Goal: Information Seeking & Learning: Learn about a topic

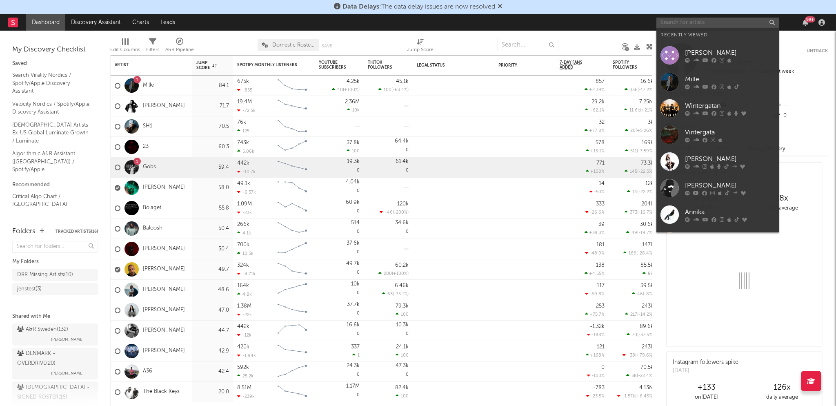
click at [688, 23] on input "text" at bounding box center [718, 23] width 123 height 10
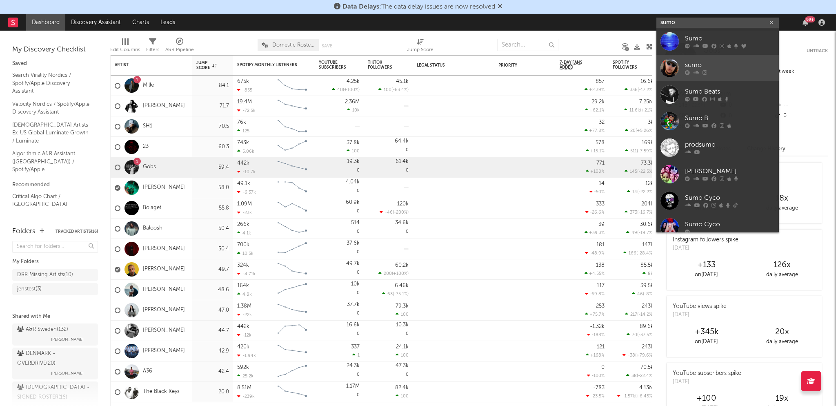
type input "sumo"
click at [693, 65] on div "sumo" at bounding box center [730, 65] width 90 height 10
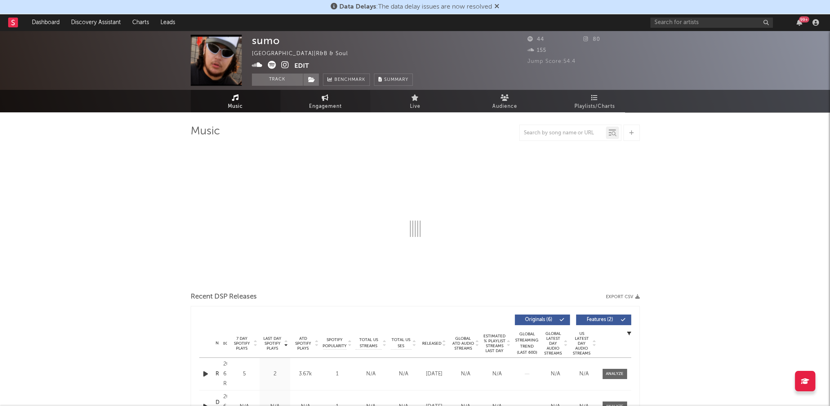
select select "1w"
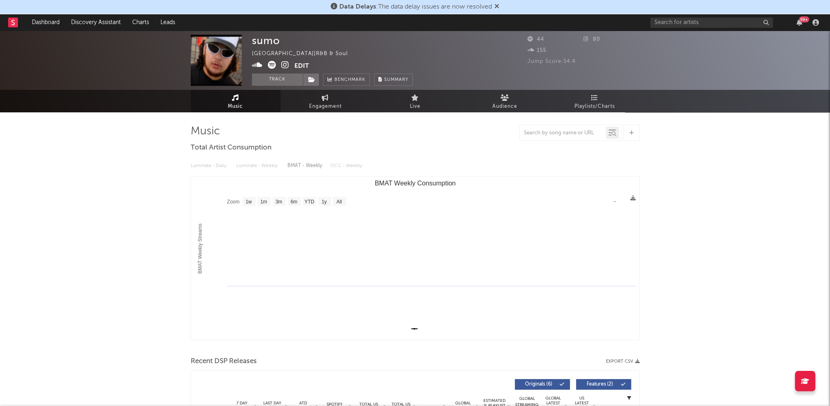
click at [255, 97] on link "Music" at bounding box center [236, 101] width 90 height 22
click at [312, 100] on link "Engagement" at bounding box center [326, 101] width 90 height 22
select select "1w"
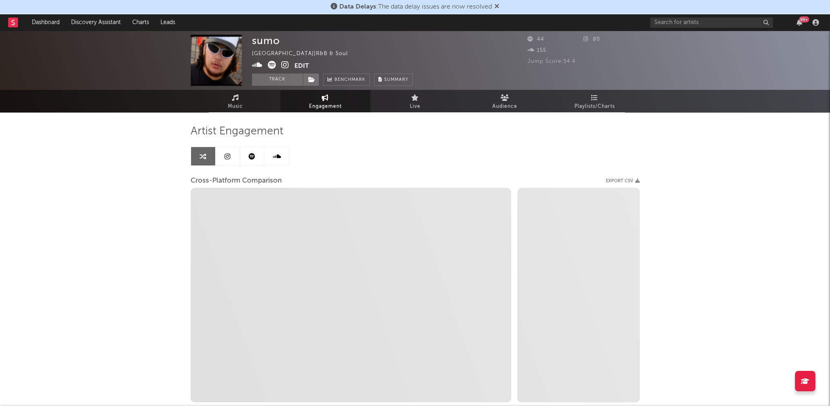
click at [252, 156] on icon at bounding box center [252, 156] width 7 height 7
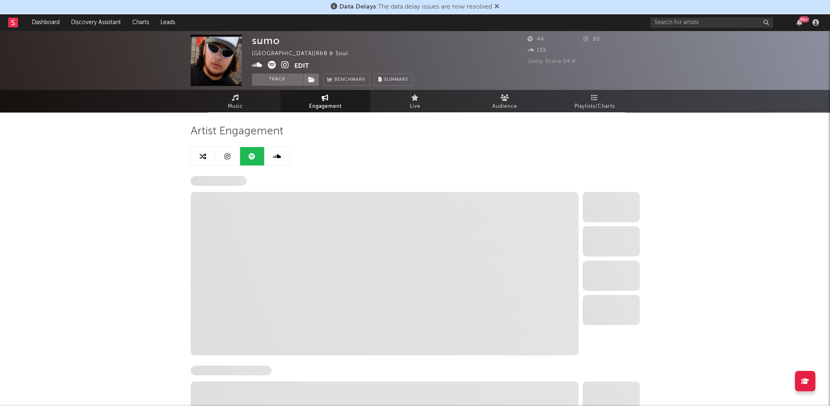
select select "6m"
select select "1w"
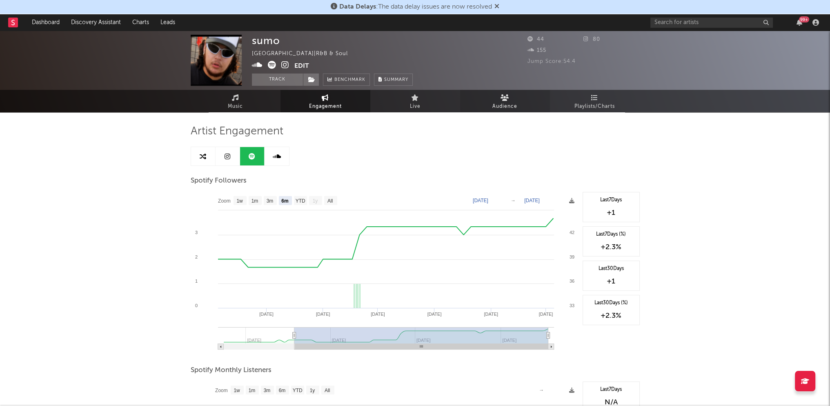
click at [511, 104] on span "Audience" at bounding box center [505, 107] width 25 height 10
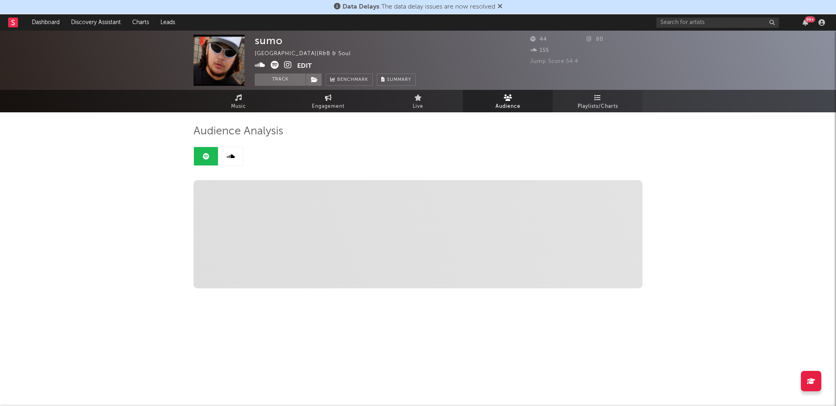
click at [602, 102] on span "Playlists/Charts" at bounding box center [598, 107] width 40 height 10
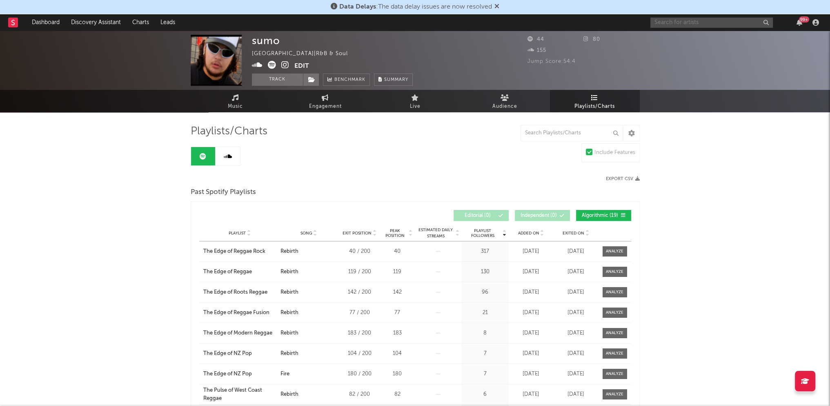
click at [722, 21] on input "text" at bounding box center [712, 23] width 123 height 10
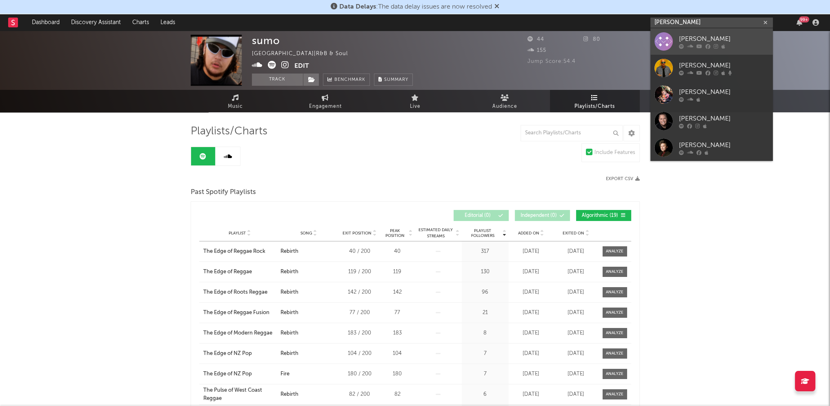
type input "[PERSON_NAME]"
click at [706, 36] on div "[PERSON_NAME]" at bounding box center [724, 39] width 90 height 10
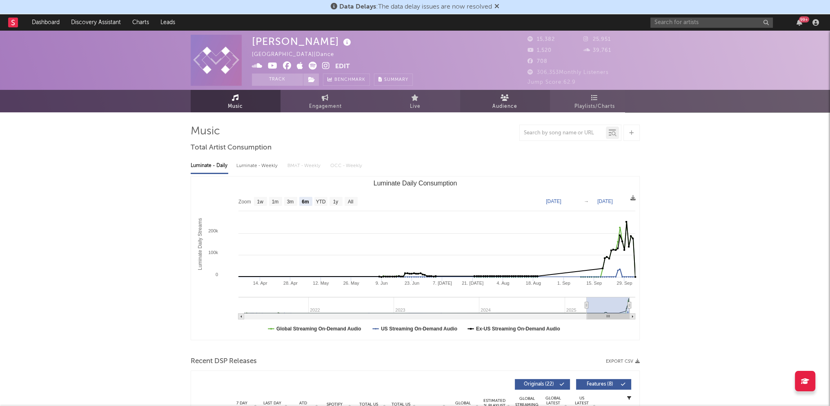
select select "6m"
click at [513, 104] on span "Audience" at bounding box center [505, 107] width 25 height 10
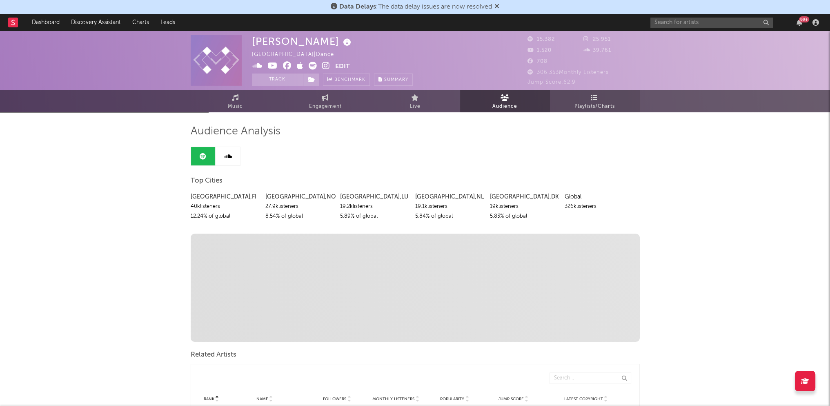
click at [595, 98] on icon at bounding box center [594, 97] width 7 height 7
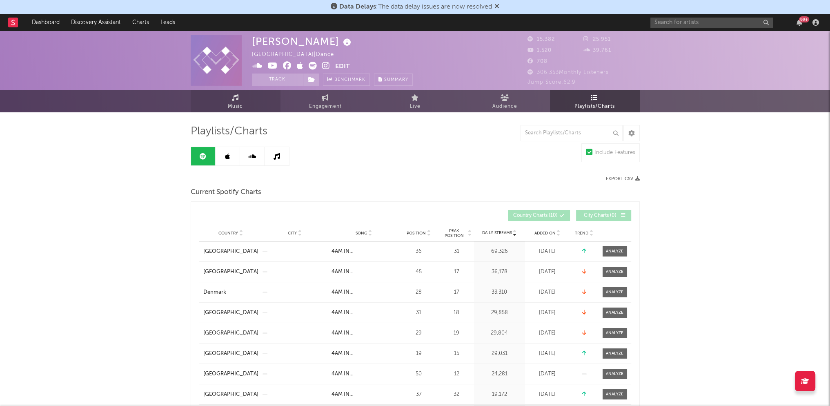
click at [240, 99] on link "Music" at bounding box center [236, 101] width 90 height 22
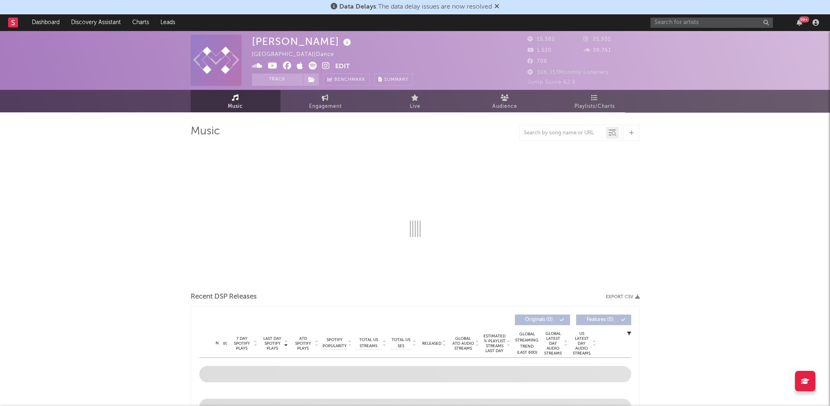
select select "6m"
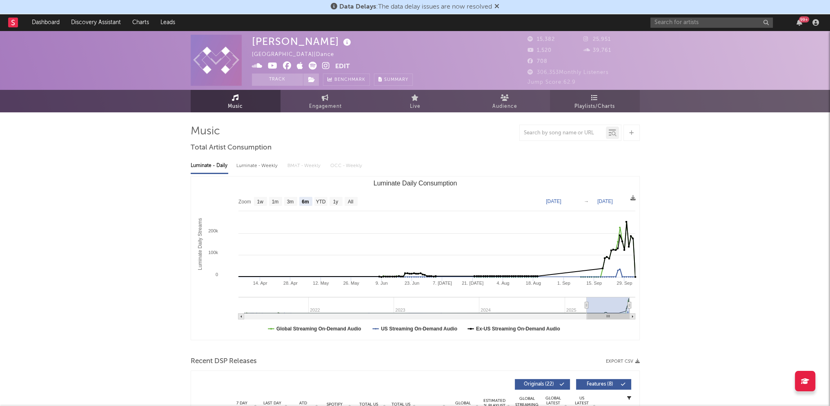
click at [585, 100] on link "Playlists/Charts" at bounding box center [595, 101] width 90 height 22
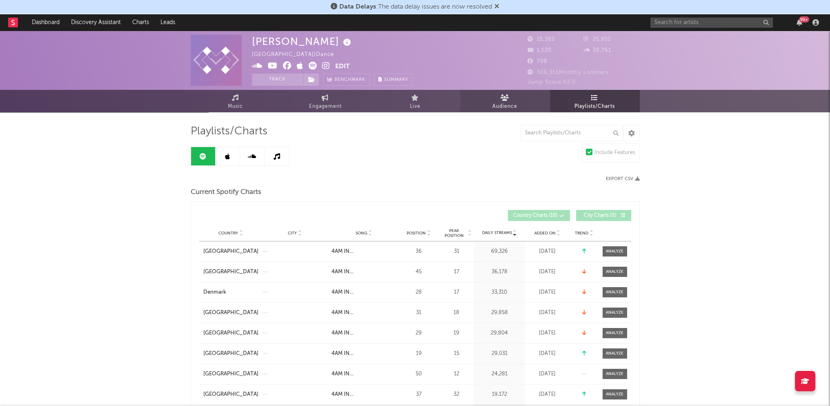
click at [507, 99] on icon at bounding box center [505, 97] width 9 height 7
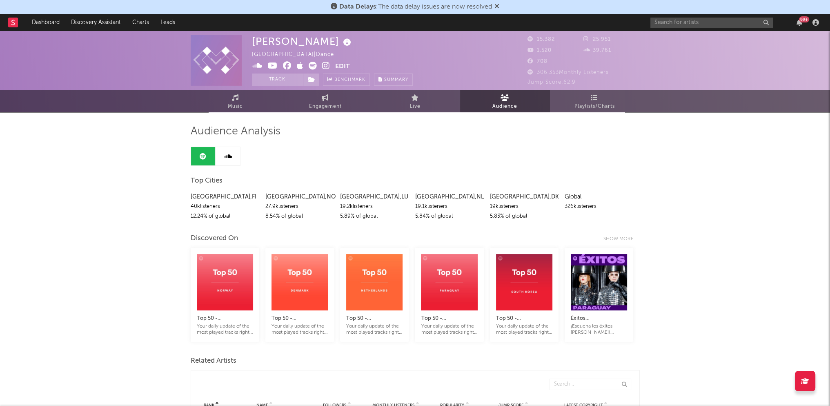
click at [203, 206] on div "40k listeners" at bounding box center [225, 207] width 69 height 10
click at [607, 100] on link "Playlists/Charts" at bounding box center [595, 101] width 90 height 22
